Goal: Task Accomplishment & Management: Complete application form

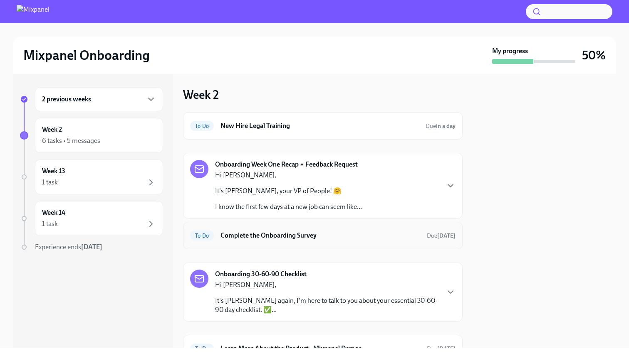
click at [271, 241] on div "To Do Complete the Onboarding Survey Due [DATE]" at bounding box center [322, 235] width 265 height 13
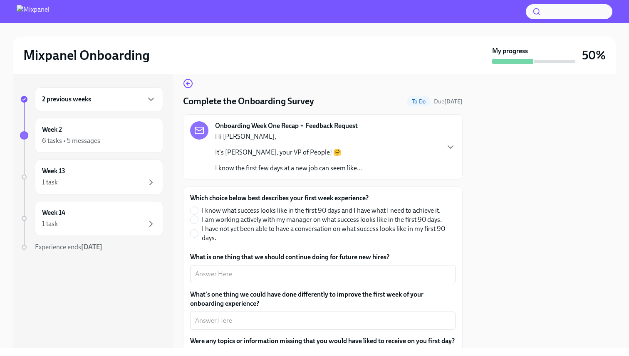
scroll to position [11, 0]
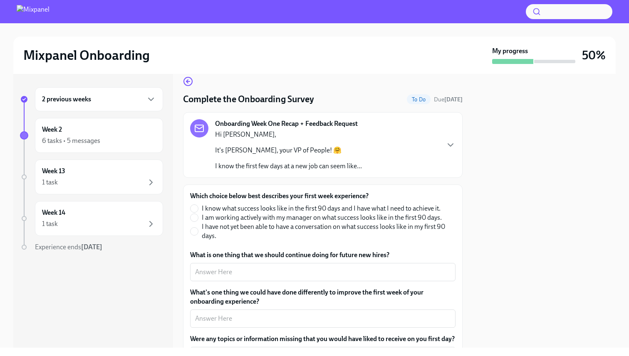
click at [276, 210] on span "I know what success looks like in the first 90 days and I have what I need to a…" at bounding box center [321, 208] width 239 height 9
click at [198, 210] on input "I know what success looks like in the first 90 days and I have what I need to a…" at bounding box center [193, 208] width 7 height 7
radio input "true"
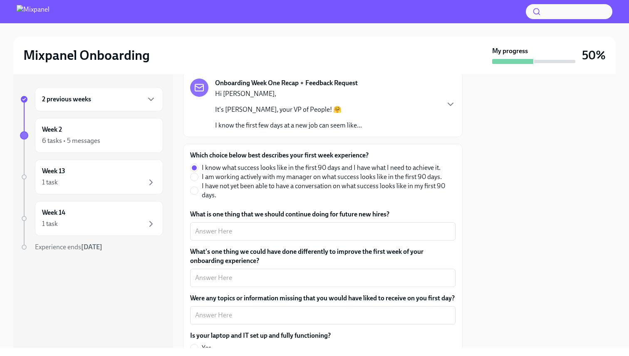
scroll to position [54, 0]
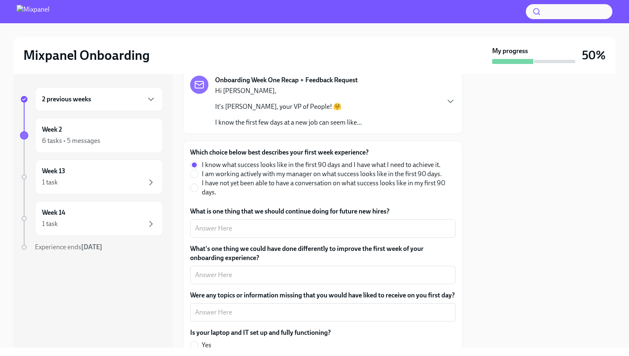
click at [282, 176] on span "I am working actively with my manager on what success looks like in the first 9…" at bounding box center [322, 174] width 240 height 9
click at [198, 176] on input "I am working actively with my manager on what success looks like in the first 9…" at bounding box center [193, 174] width 7 height 7
radio input "true"
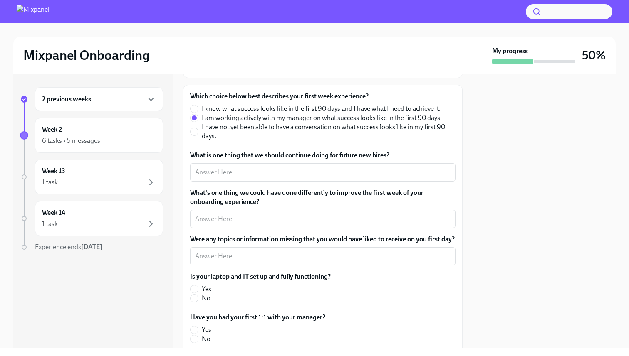
scroll to position [111, 0]
click at [282, 176] on textarea "What is one thing that we should continue doing for future new hires?" at bounding box center [322, 172] width 255 height 10
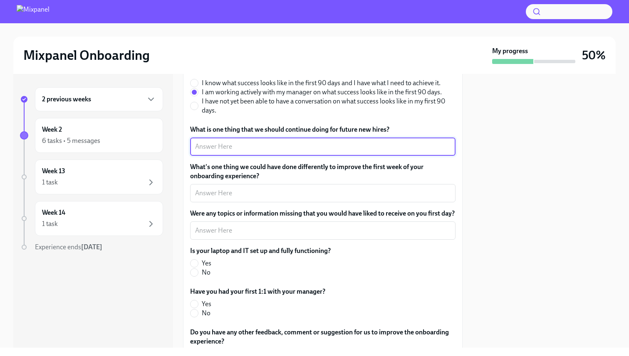
scroll to position [153, 0]
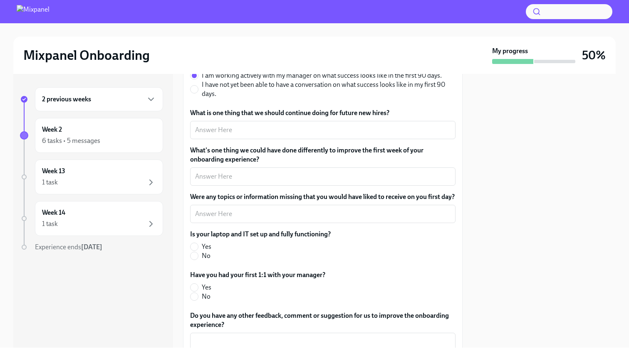
click at [207, 252] on span "Yes" at bounding box center [207, 246] width 10 height 9
click at [198, 251] on input "Yes" at bounding box center [193, 246] width 7 height 7
radio input "true"
click at [202, 292] on fieldset "Have you had your first 1:1 with your manager? Yes No" at bounding box center [257, 286] width 135 height 31
click at [201, 292] on label "Yes" at bounding box center [254, 287] width 129 height 9
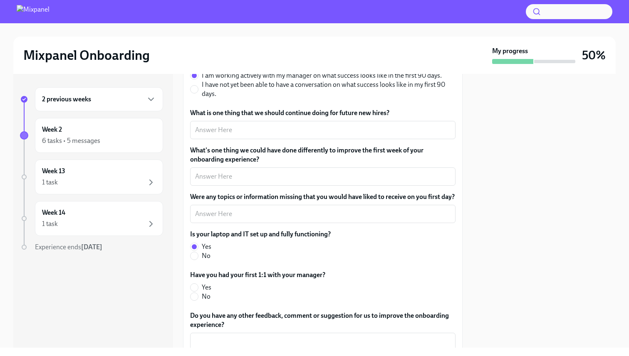
click at [198, 292] on input "Yes" at bounding box center [193, 287] width 7 height 7
radio input "true"
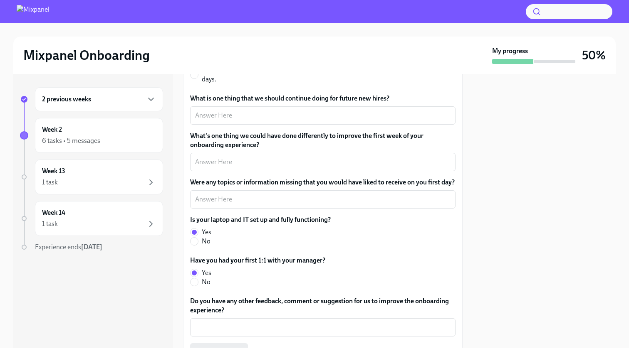
scroll to position [122, 0]
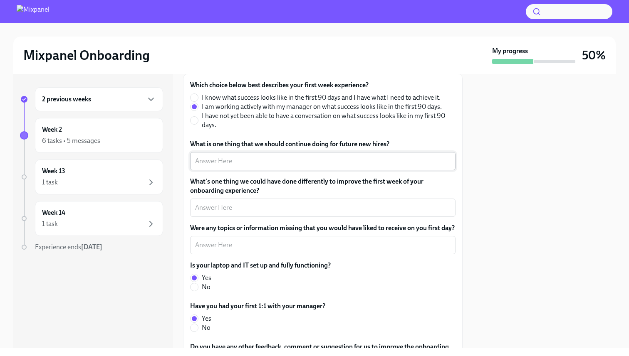
click at [274, 166] on textarea "What is one thing that we should continue doing for future new hires?" at bounding box center [322, 161] width 255 height 10
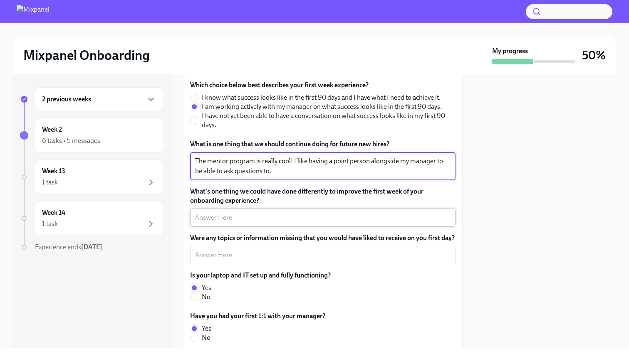
type textarea "The mentor program is really cool! I like having a point person alongside my ma…"
click at [262, 217] on textarea "What's one thing we could have done differently to improve the first week of yo…" at bounding box center [322, 218] width 255 height 10
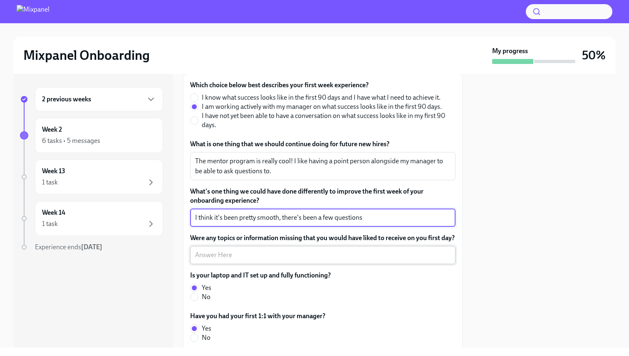
type textarea "I think it's been pretty smooth, there's been a few questions"
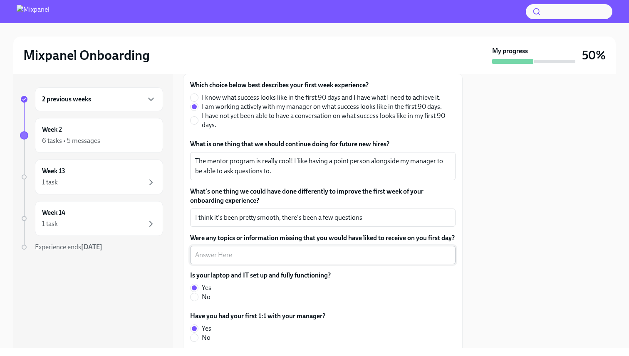
click at [247, 264] on div "x ​" at bounding box center [322, 255] width 265 height 18
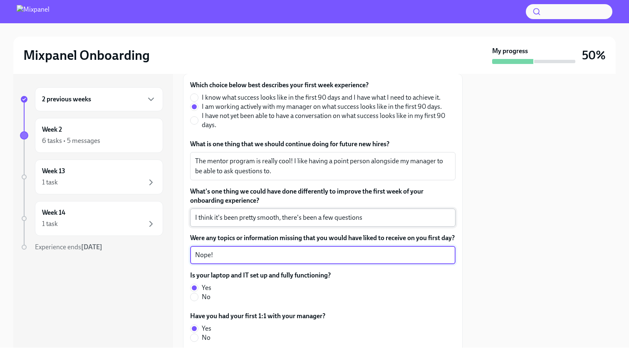
type textarea "Nope!"
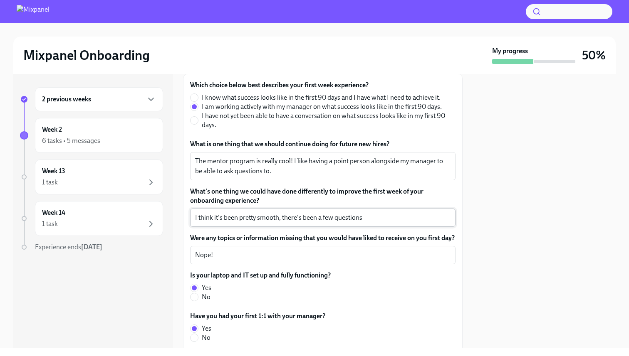
click at [412, 210] on div "I think it's been pretty smooth, there's been a few questions x ​" at bounding box center [322, 218] width 265 height 18
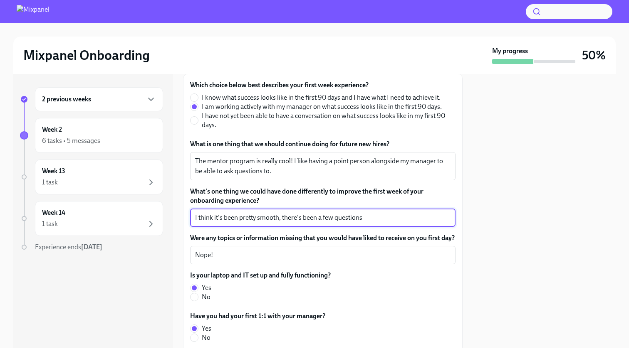
click at [412, 215] on textarea "I think it's been pretty smooth, there's been a few questions" at bounding box center [322, 218] width 255 height 10
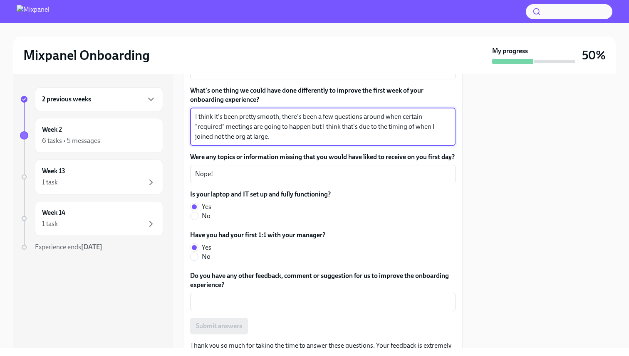
scroll to position [253, 0]
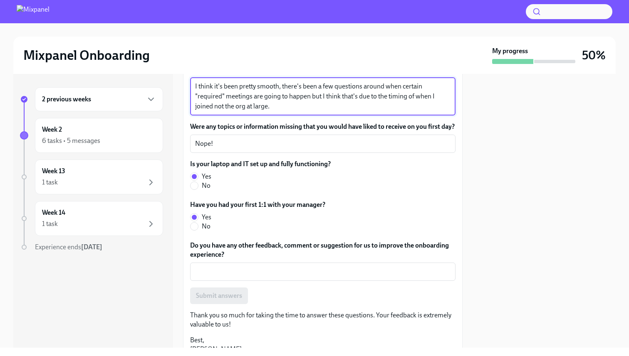
click at [224, 96] on textarea "I think it's been pretty smooth, there's been a few questions around when certa…" at bounding box center [322, 97] width 255 height 30
type textarea "I think it's been pretty smooth, there's been a few questions around when certa…"
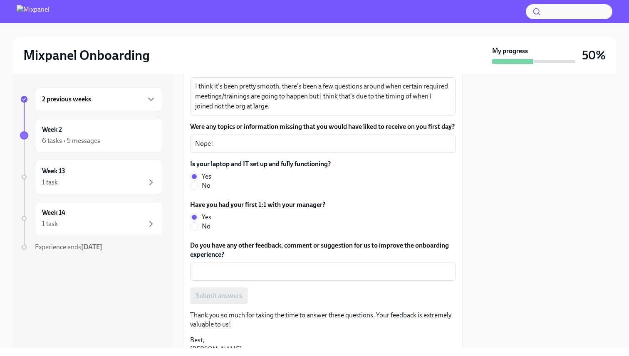
click at [289, 128] on label "Were any topics or information missing that you would have liked to receive on …" at bounding box center [322, 126] width 265 height 9
click at [289, 139] on textarea "Nope!" at bounding box center [322, 144] width 255 height 10
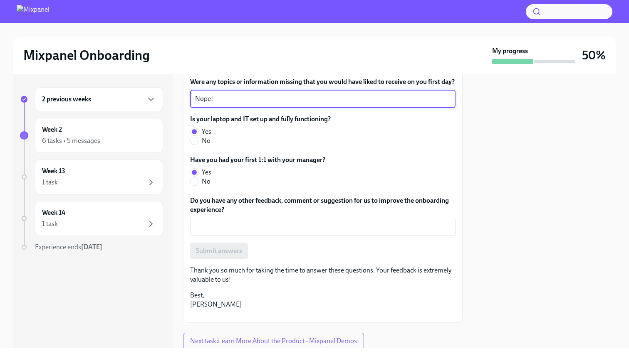
scroll to position [313, 0]
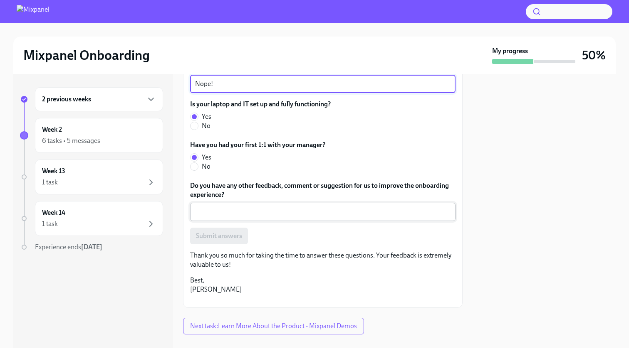
click at [282, 217] on textarea "Do you have any other feedback, comment or suggestion for us to improve the onb…" at bounding box center [322, 212] width 255 height 10
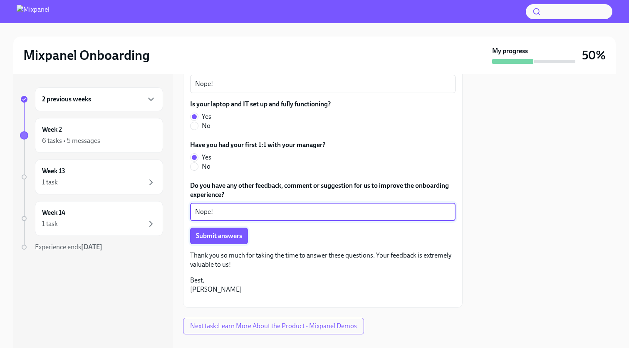
type textarea "Nope!"
click at [233, 240] on span "Submit answers" at bounding box center [219, 236] width 46 height 8
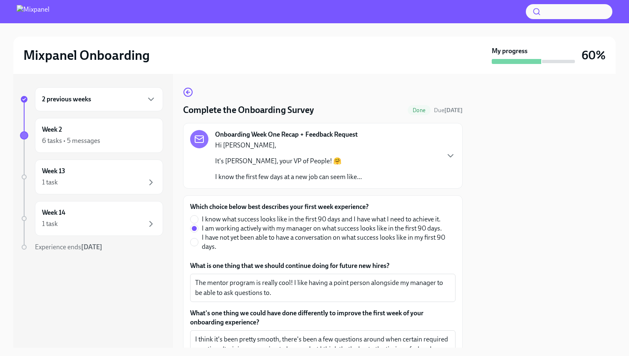
scroll to position [402, 0]
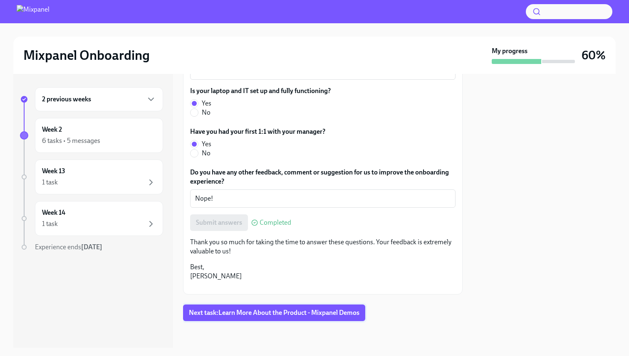
click at [291, 317] on span "Next task : Learn More About the Product - Mixpanel Demos" at bounding box center [274, 313] width 171 height 8
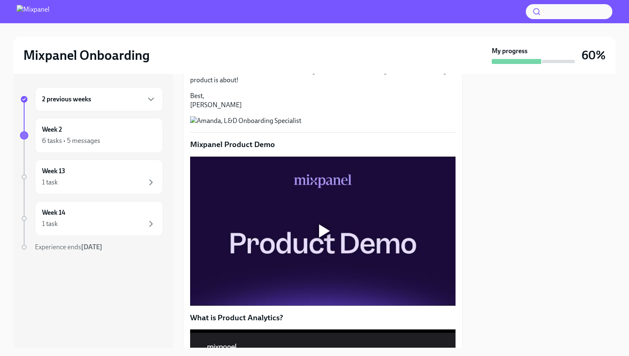
scroll to position [184, 0]
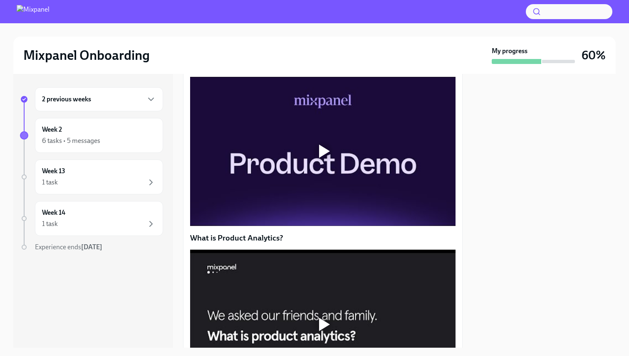
click at [255, 188] on div at bounding box center [322, 151] width 265 height 149
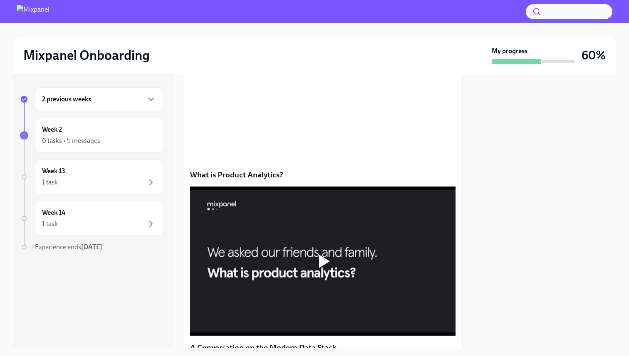
scroll to position [256, 0]
